Goal: Task Accomplishment & Management: Use online tool/utility

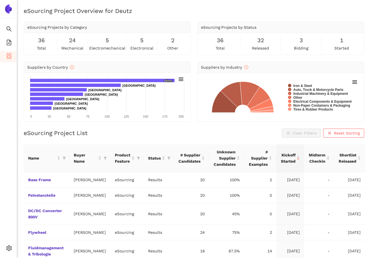
click at [12, 55] on li "eSourcing Projects" at bounding box center [8, 56] width 17 height 11
click at [41, 41] on span "36" at bounding box center [41, 40] width 7 height 9
click at [13, 35] on li "Search" at bounding box center [8, 29] width 17 height 11
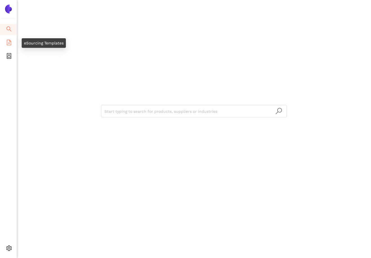
click at [11, 39] on span "file-add" at bounding box center [9, 43] width 6 height 11
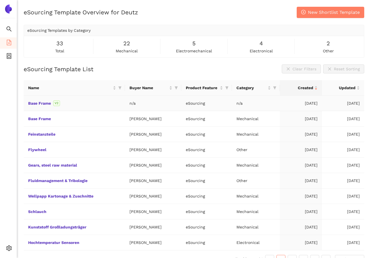
drag, startPoint x: 297, startPoint y: 103, endPoint x: 318, endPoint y: 103, distance: 20.3
click at [318, 103] on td "[DATE]" at bounding box center [301, 103] width 42 height 15
click at [0, 0] on link "Base Frame" at bounding box center [0, 0] width 0 height 0
click at [312, 7] on button "New Shortlist Template" at bounding box center [331, 12] width 68 height 11
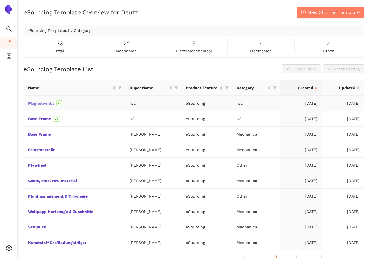
click at [0, 0] on link "Magnetventil" at bounding box center [0, 0] width 0 height 0
